Goal: Book appointment/travel/reservation

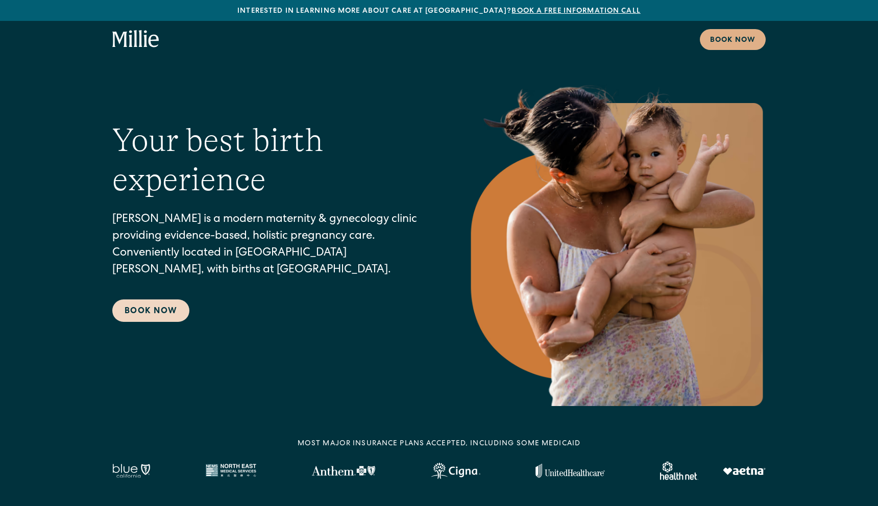
click at [149, 313] on link "Book Now" at bounding box center [150, 311] width 77 height 22
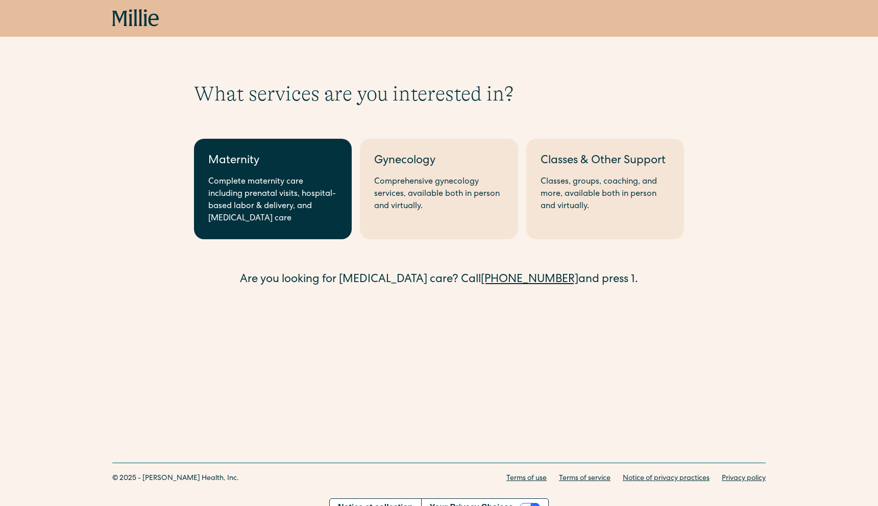
click at [265, 208] on div "Complete maternity care including prenatal visits, hospital-based labor & deliv…" at bounding box center [272, 200] width 129 height 49
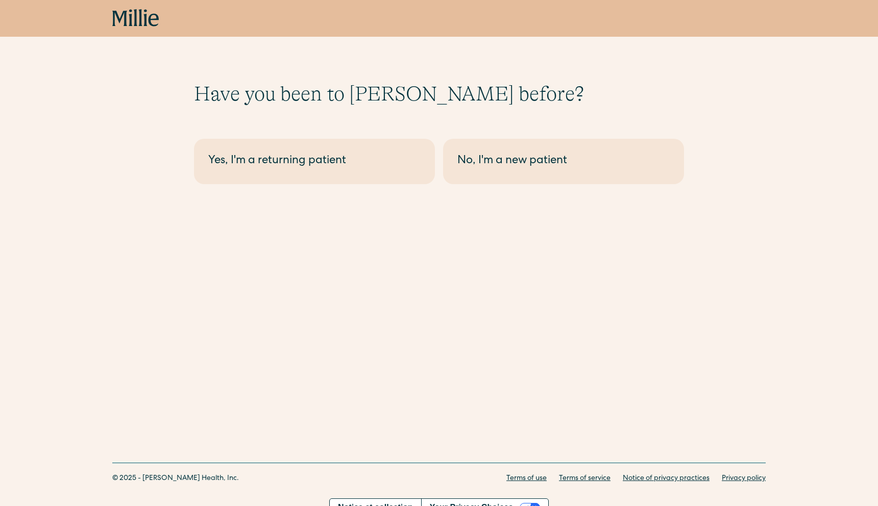
scroll to position [7, 0]
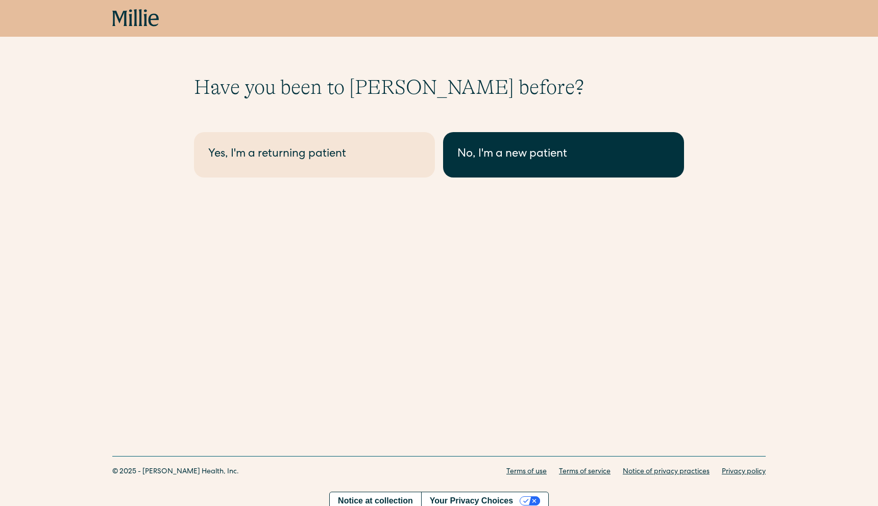
click at [479, 149] on div "No, I'm a new patient" at bounding box center [563, 155] width 212 height 17
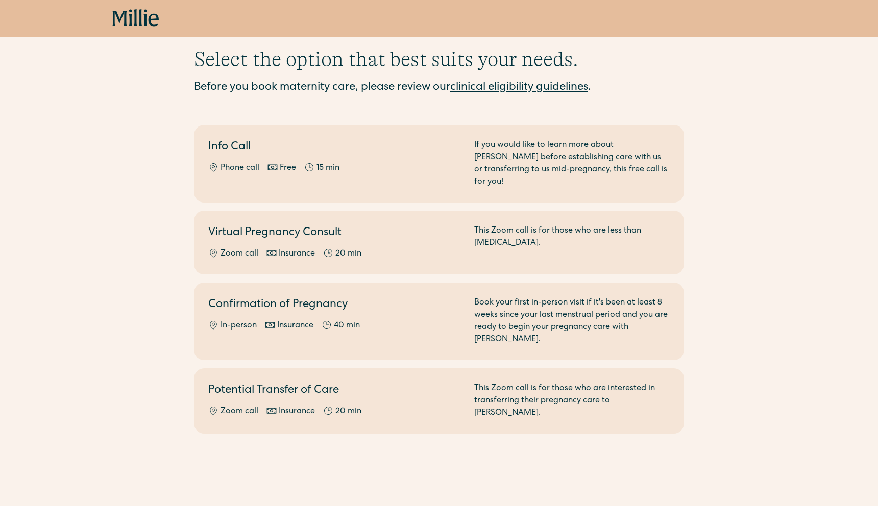
scroll to position [36, 0]
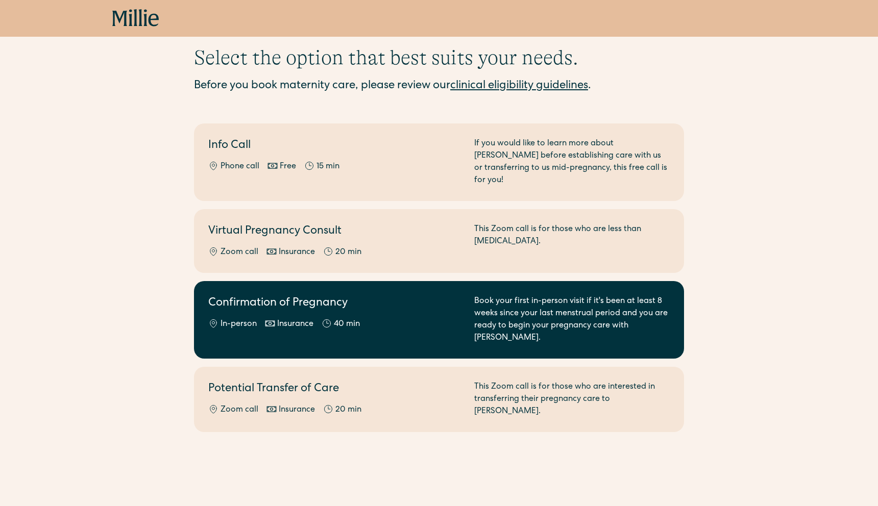
click at [289, 281] on link "Confirmation of Pregnancy In-person Insurance 40 min Book your first in-person …" at bounding box center [439, 320] width 490 height 78
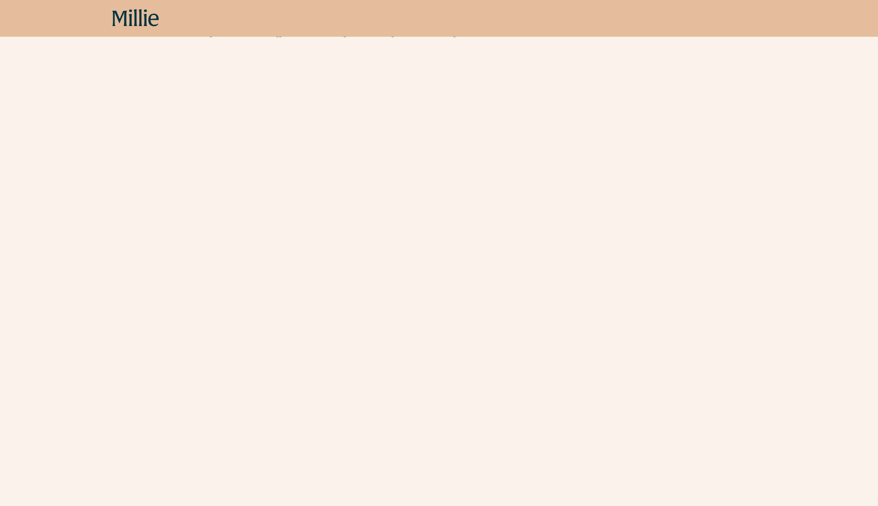
scroll to position [334, 0]
